Goal: Check status: Check status

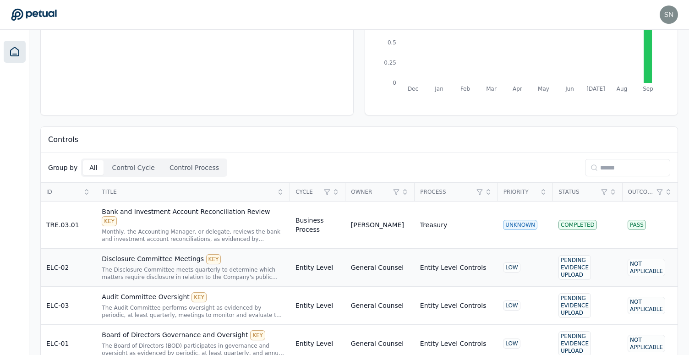
scroll to position [111, 0]
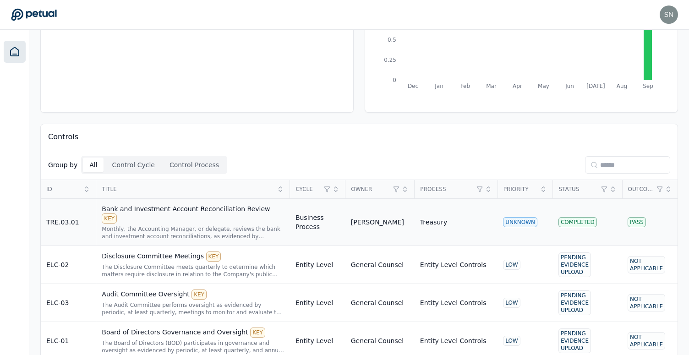
click at [473, 226] on td "Treasury" at bounding box center [455, 222] width 83 height 47
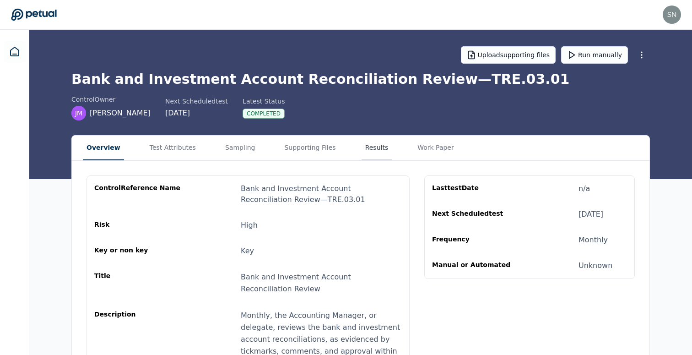
click at [365, 144] on button "Results" at bounding box center [377, 148] width 31 height 25
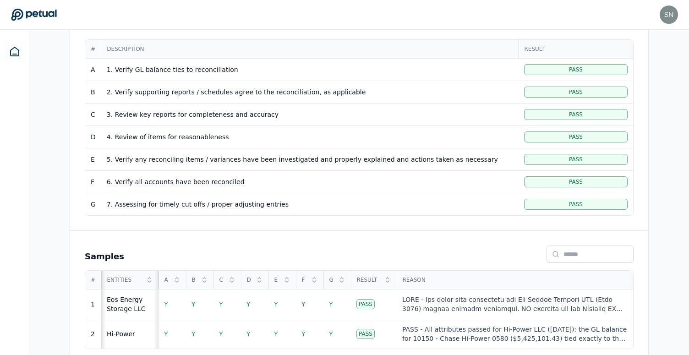
scroll to position [200, 0]
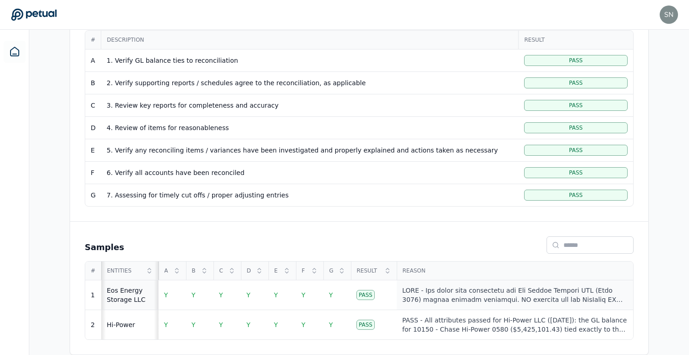
click at [477, 293] on div at bounding box center [514, 295] width 225 height 18
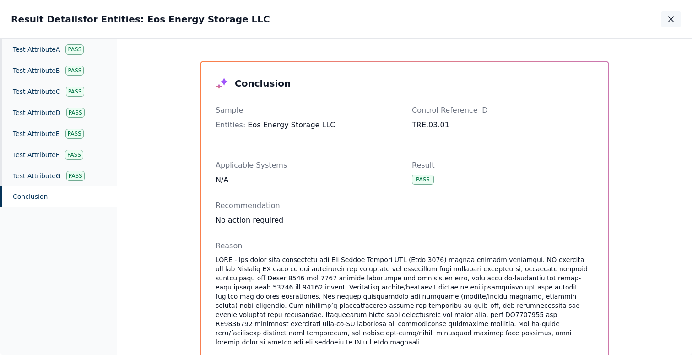
click at [670, 18] on icon "button" at bounding box center [671, 19] width 5 height 5
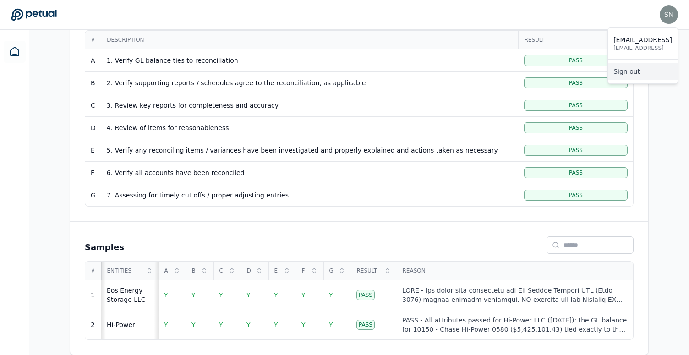
click at [650, 74] on link "Sign out" at bounding box center [643, 71] width 70 height 16
